Goal: Task Accomplishment & Management: Complete application form

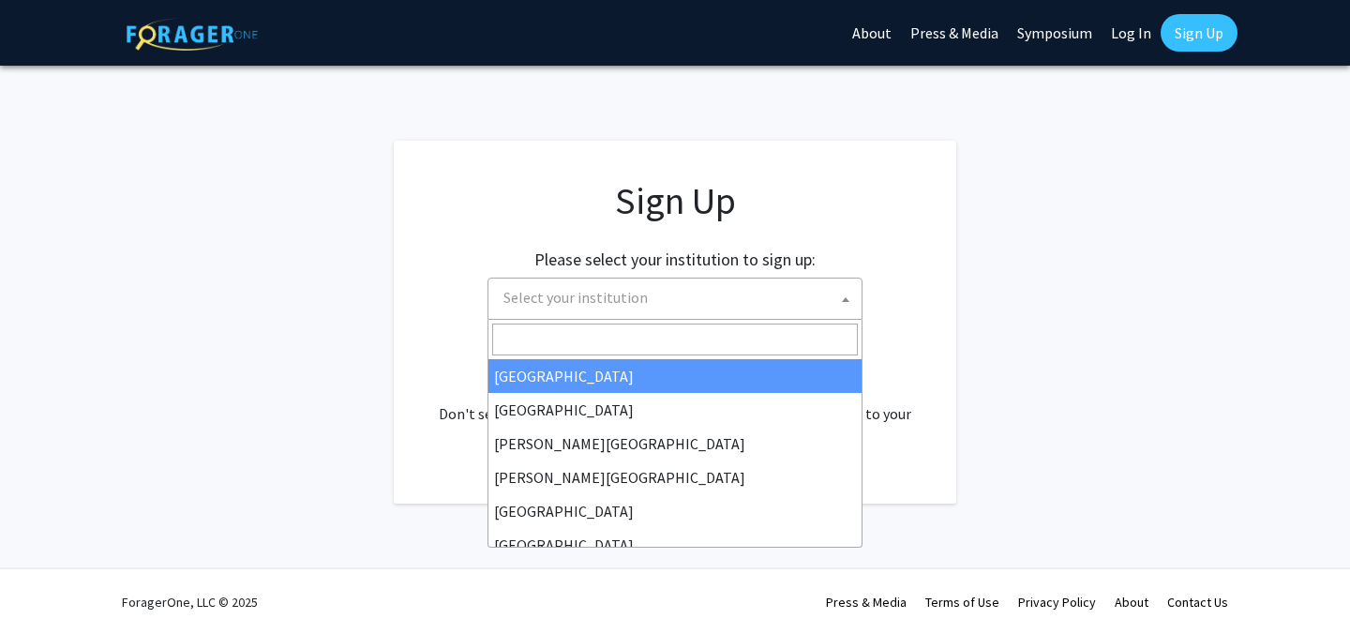
click at [577, 283] on span "Select your institution" at bounding box center [679, 297] width 366 height 38
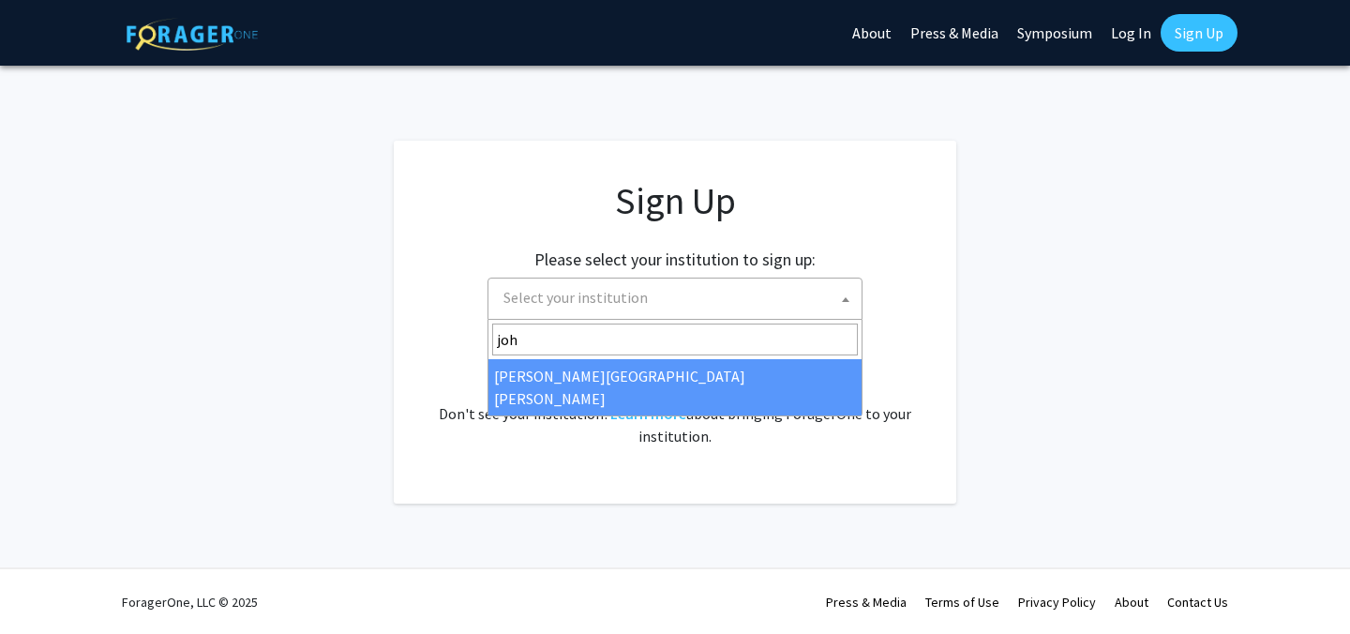
type input "[PERSON_NAME]"
select select "1"
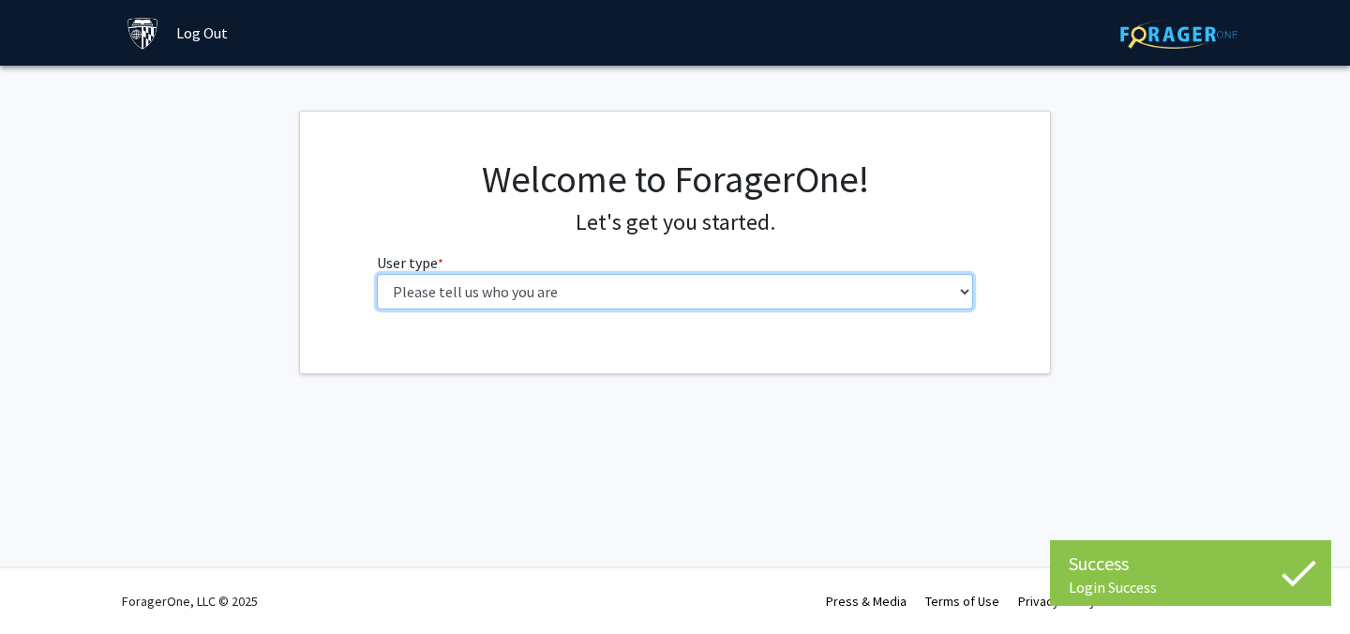
click at [664, 291] on select "Please tell us who you are Undergraduate Student Master's Student Doctoral Cand…" at bounding box center [675, 292] width 597 height 36
select select "2: masters"
